Goal: Information Seeking & Learning: Learn about a topic

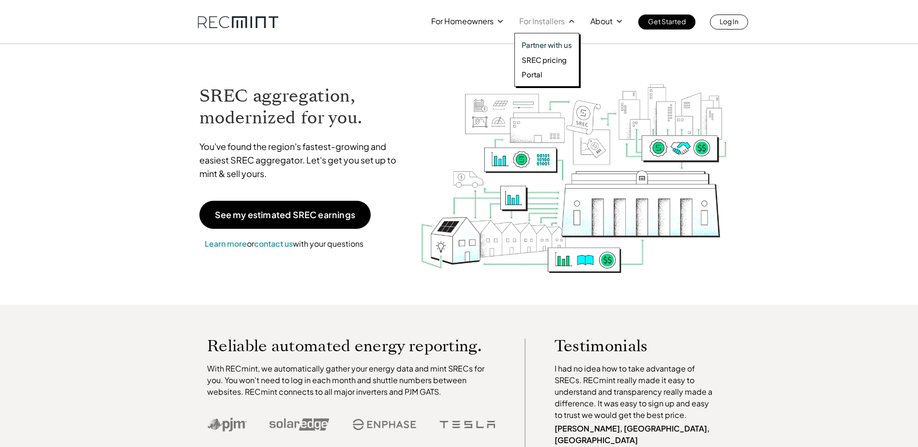
click at [543, 57] on p "SREC pricing" at bounding box center [544, 60] width 45 height 10
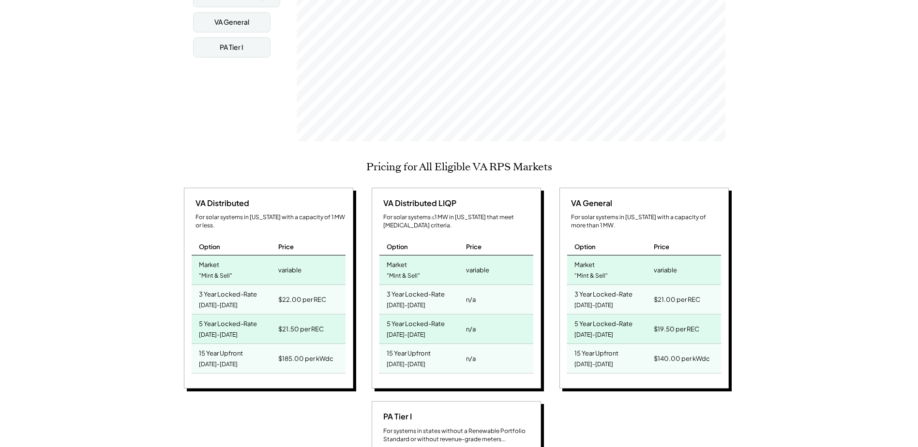
scroll to position [339, 0]
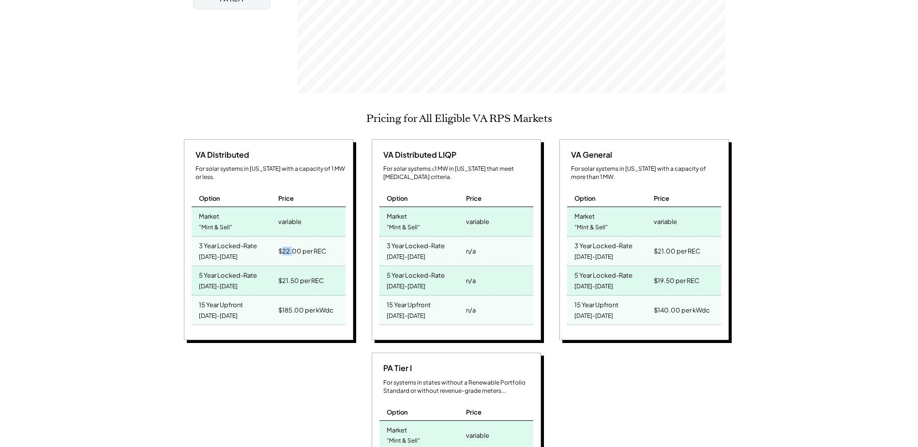
drag, startPoint x: 292, startPoint y: 236, endPoint x: 283, endPoint y: 235, distance: 8.8
click at [283, 244] on div "$22.00 per REC" at bounding box center [302, 251] width 48 height 14
drag, startPoint x: 283, startPoint y: 235, endPoint x: 273, endPoint y: 239, distance: 10.9
click at [273, 239] on div "3 Year Locked-Rate 2025-2027" at bounding box center [234, 251] width 85 height 29
drag, startPoint x: 197, startPoint y: 231, endPoint x: 240, endPoint y: 239, distance: 43.3
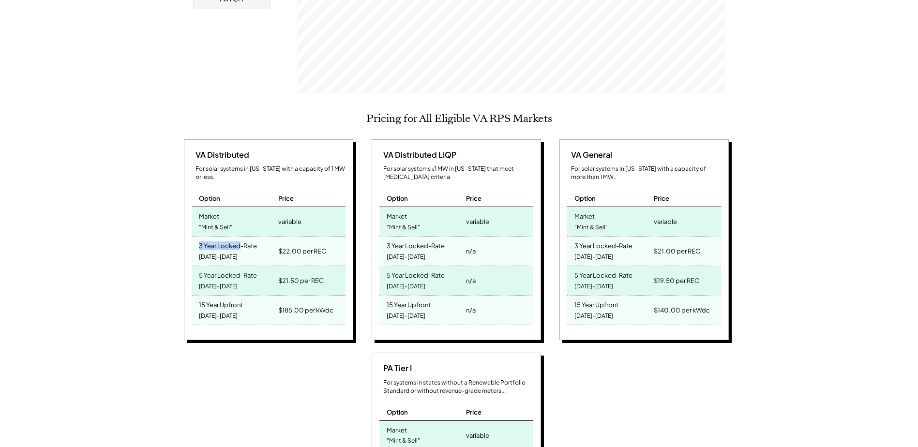
click at [240, 239] on div "3 Year Locked-Rate 2025-2027" at bounding box center [234, 251] width 85 height 29
drag, startPoint x: 240, startPoint y: 239, endPoint x: 259, endPoint y: 246, distance: 20.7
click at [256, 247] on div "3 Year Locked-Rate 2025-2027" at bounding box center [234, 251] width 85 height 29
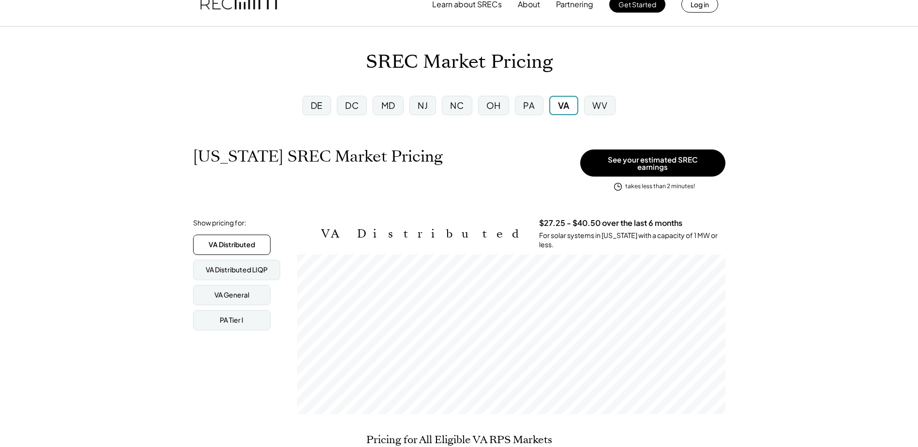
scroll to position [0, 0]
